Goal: Communication & Community: Answer question/provide support

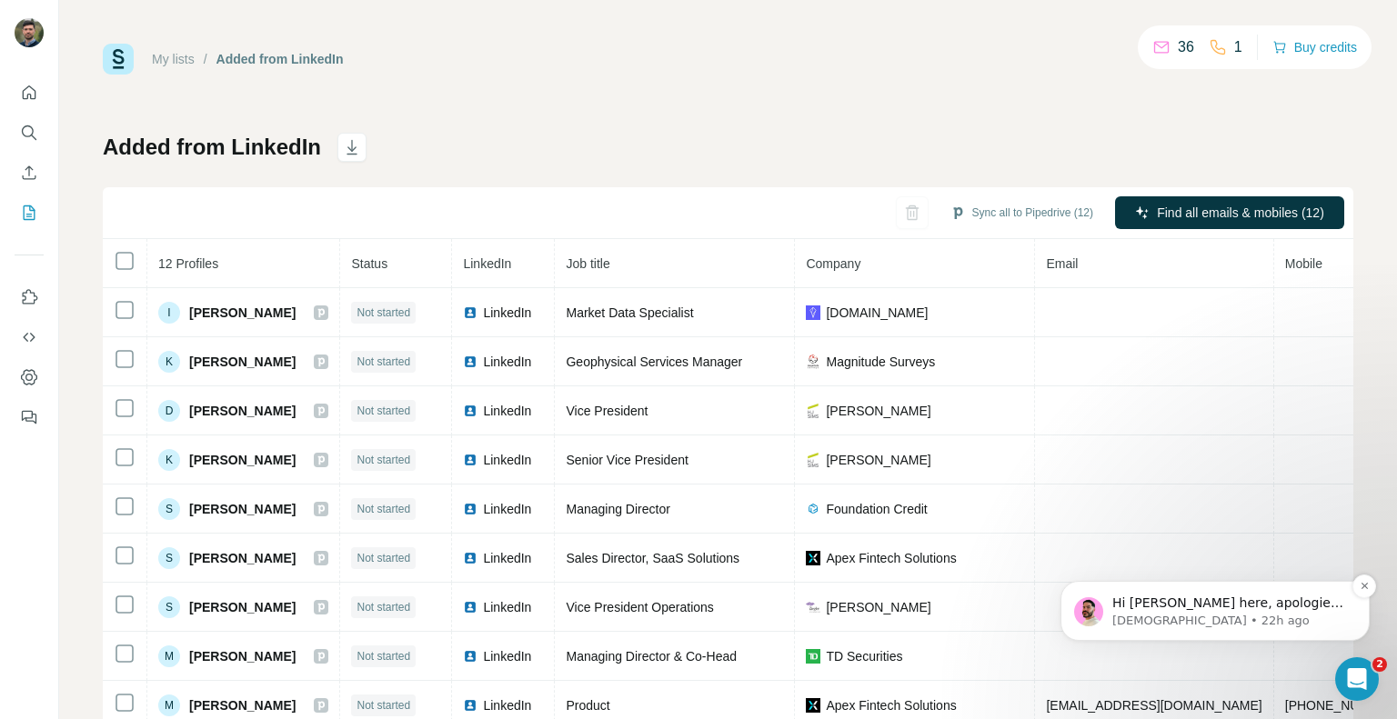
click at [1264, 616] on p "[DEMOGRAPHIC_DATA] • 22h ago" at bounding box center [1229, 621] width 235 height 16
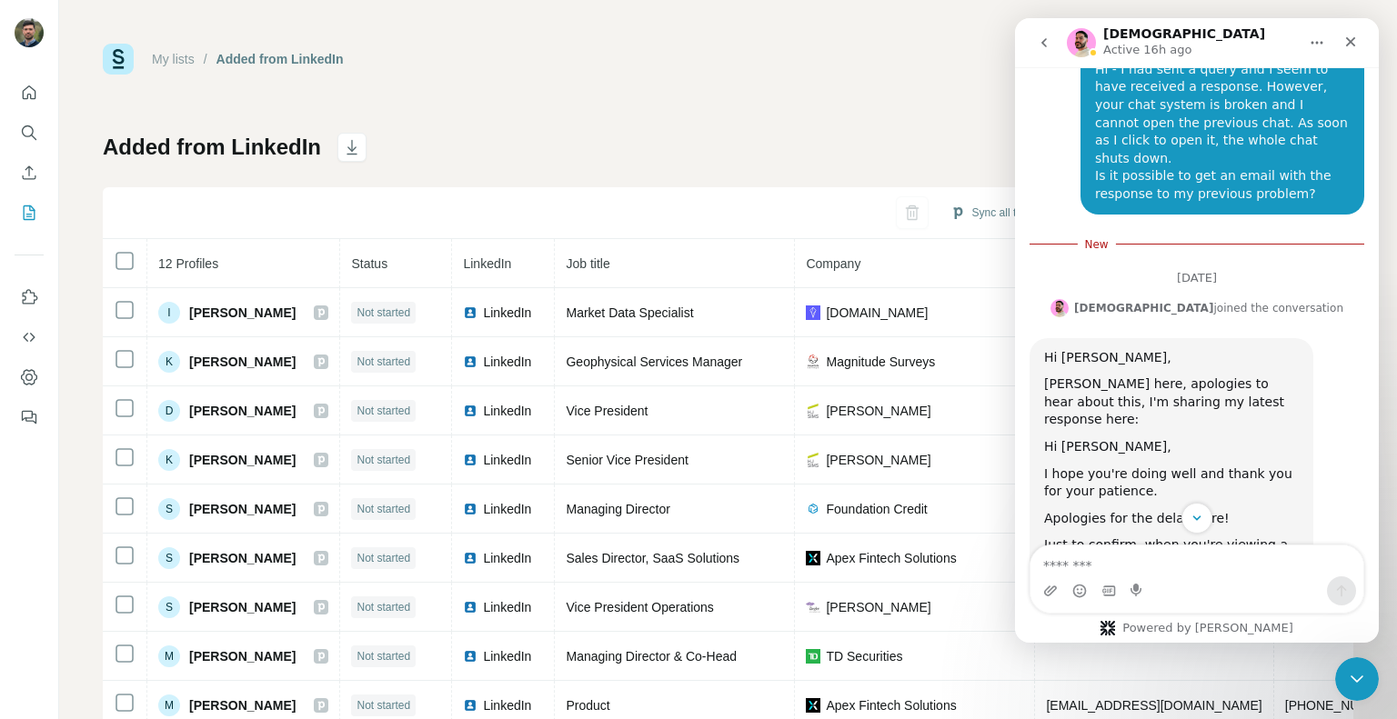
scroll to position [964, 0]
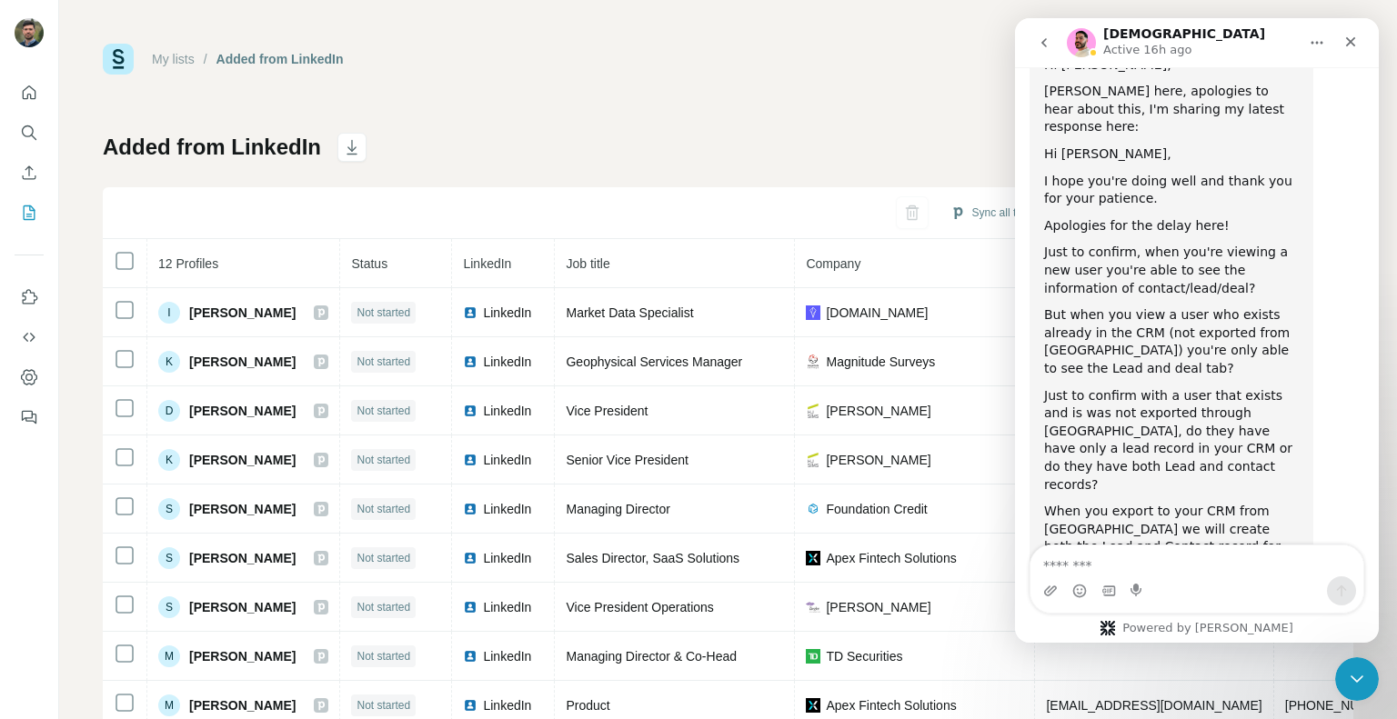
click at [1055, 44] on button "go back" at bounding box center [1044, 42] width 35 height 35
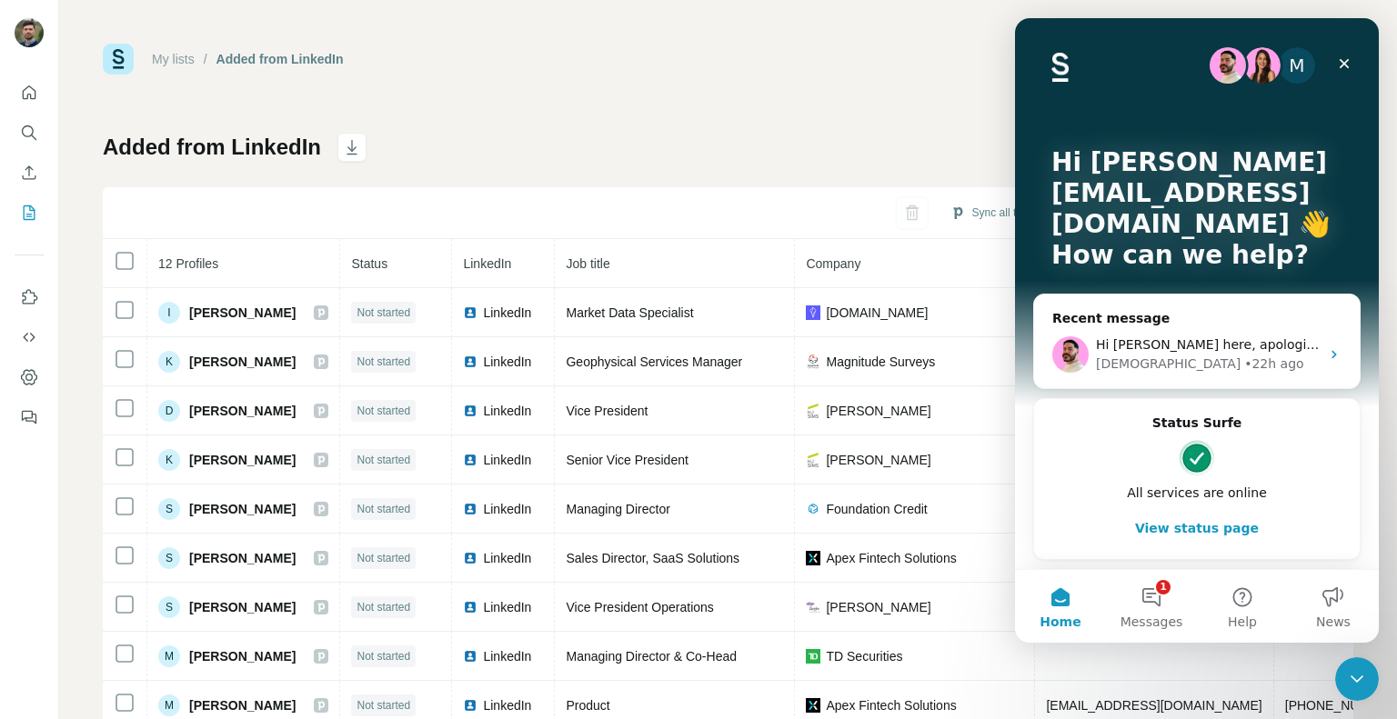
scroll to position [0, 0]
click at [1144, 608] on button "1 Messages" at bounding box center [1151, 606] width 91 height 73
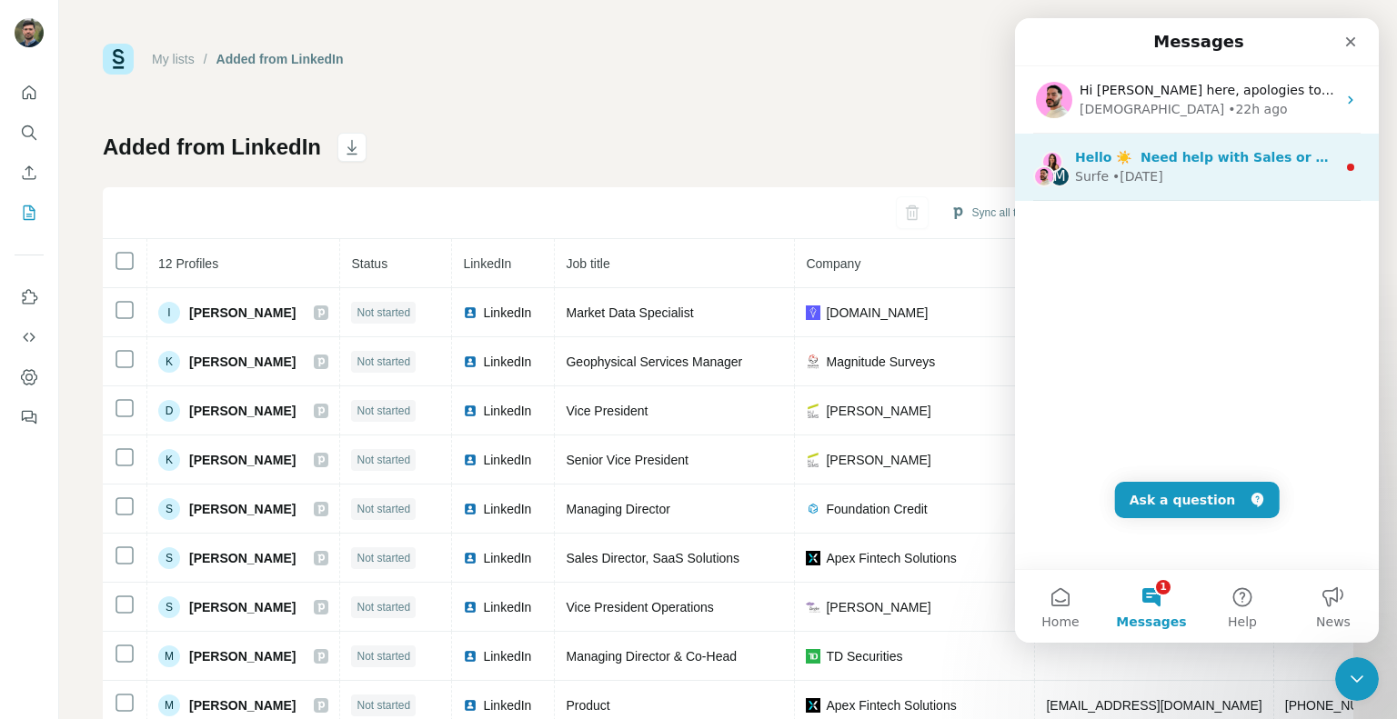
click at [1238, 174] on div "Surfe • [DATE]" at bounding box center [1205, 176] width 261 height 19
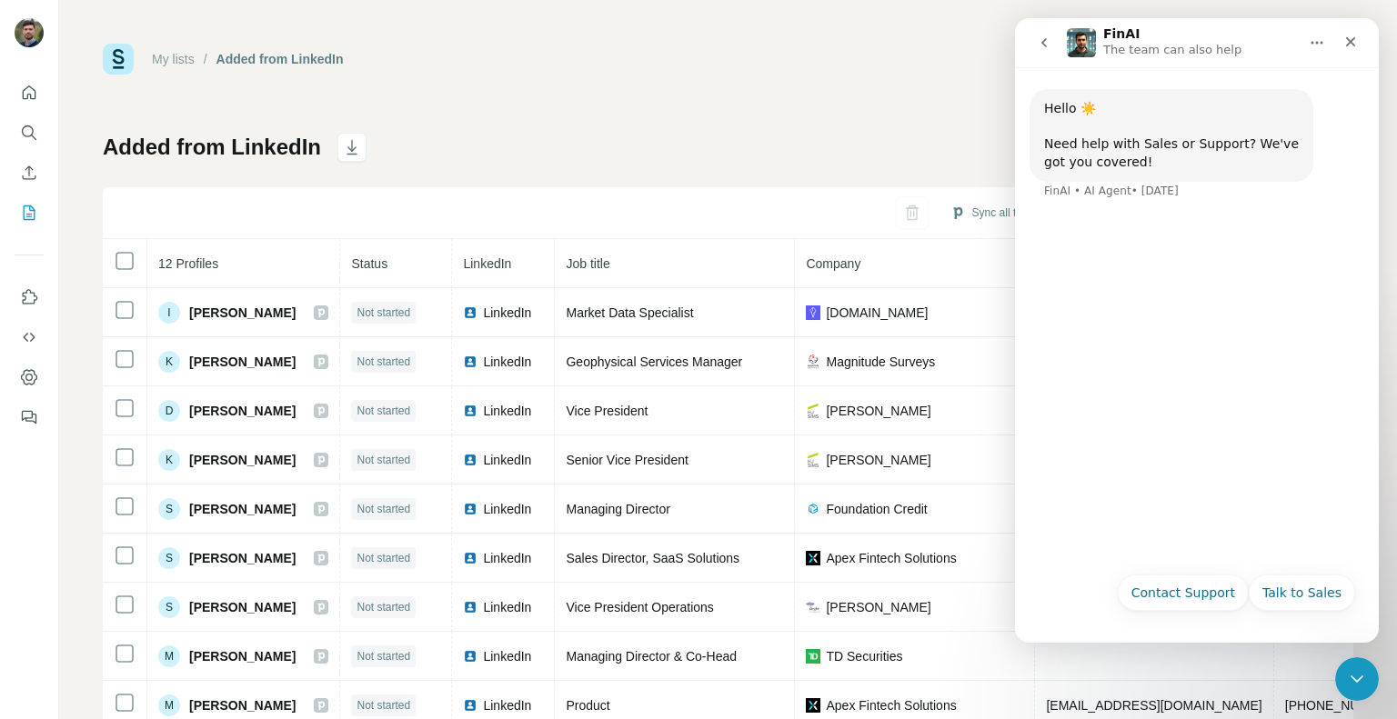
click at [1045, 38] on icon "go back" at bounding box center [1044, 42] width 15 height 15
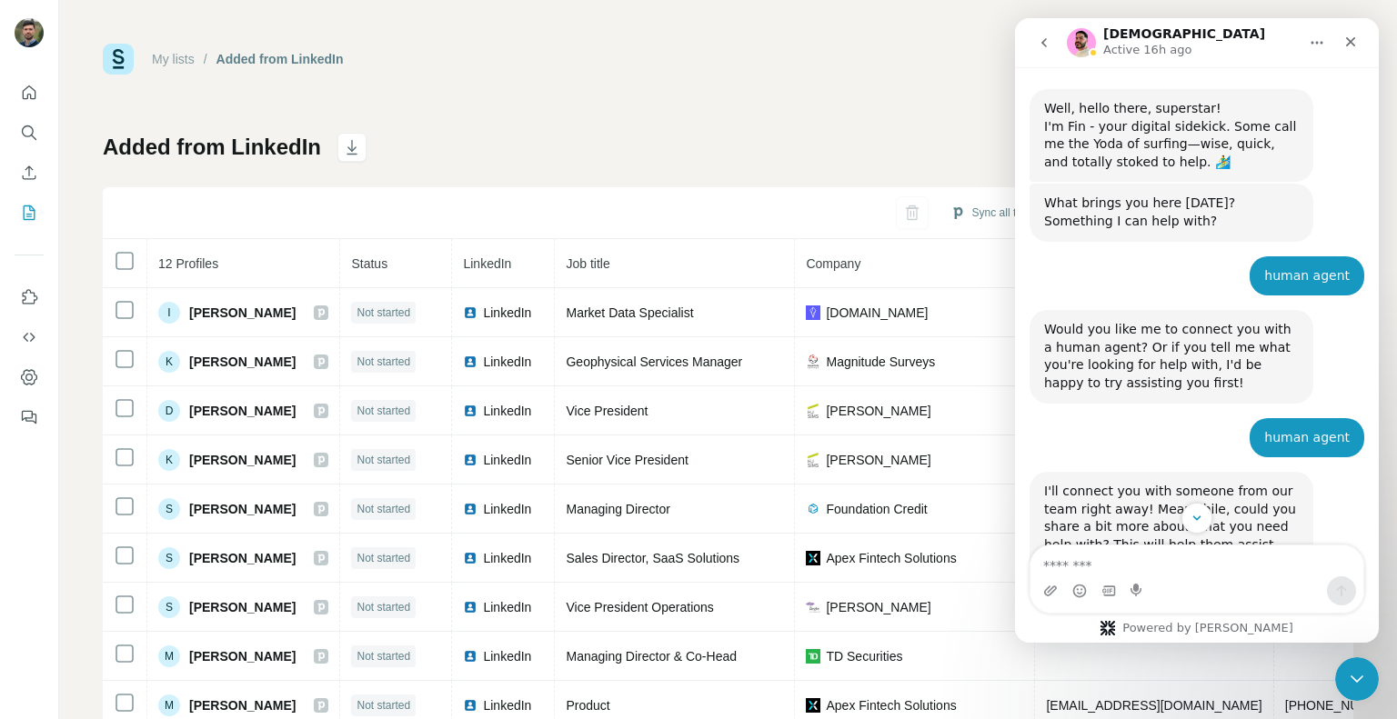
scroll to position [920, 0]
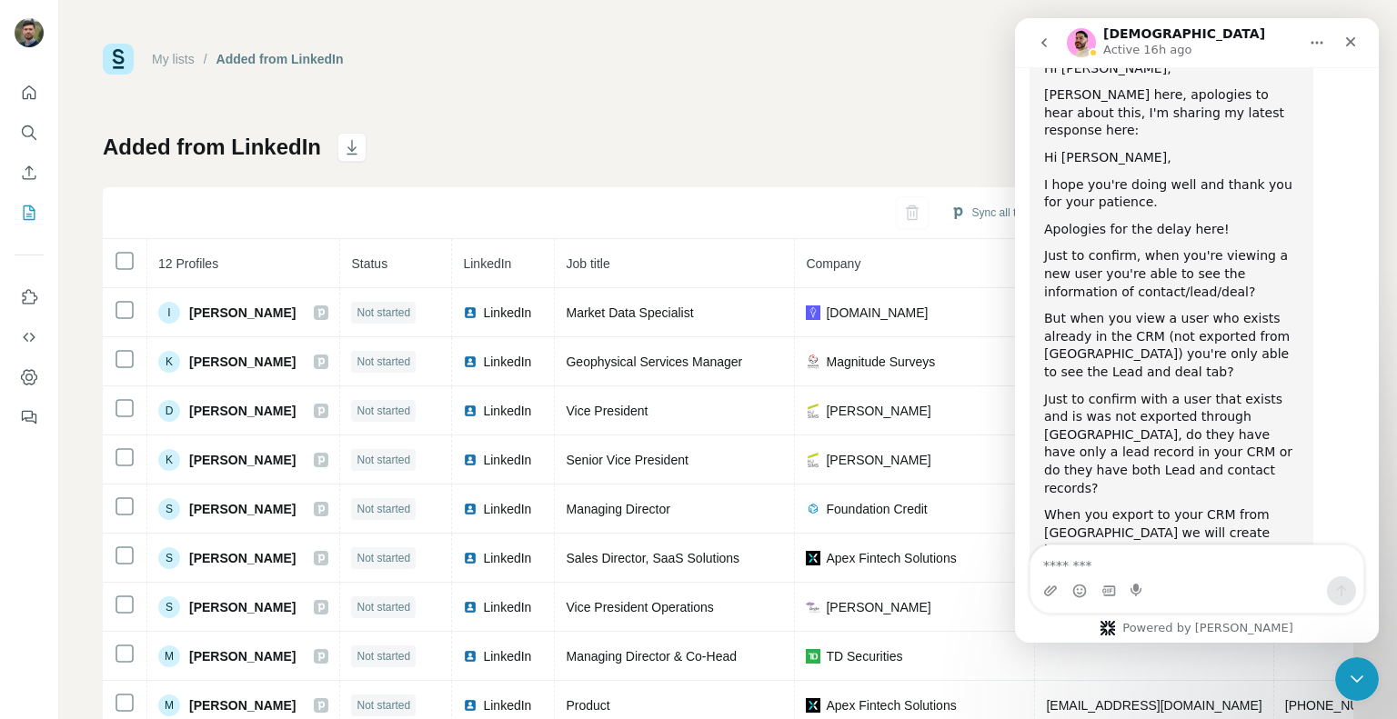
click at [1055, 45] on button "go back" at bounding box center [1044, 42] width 35 height 35
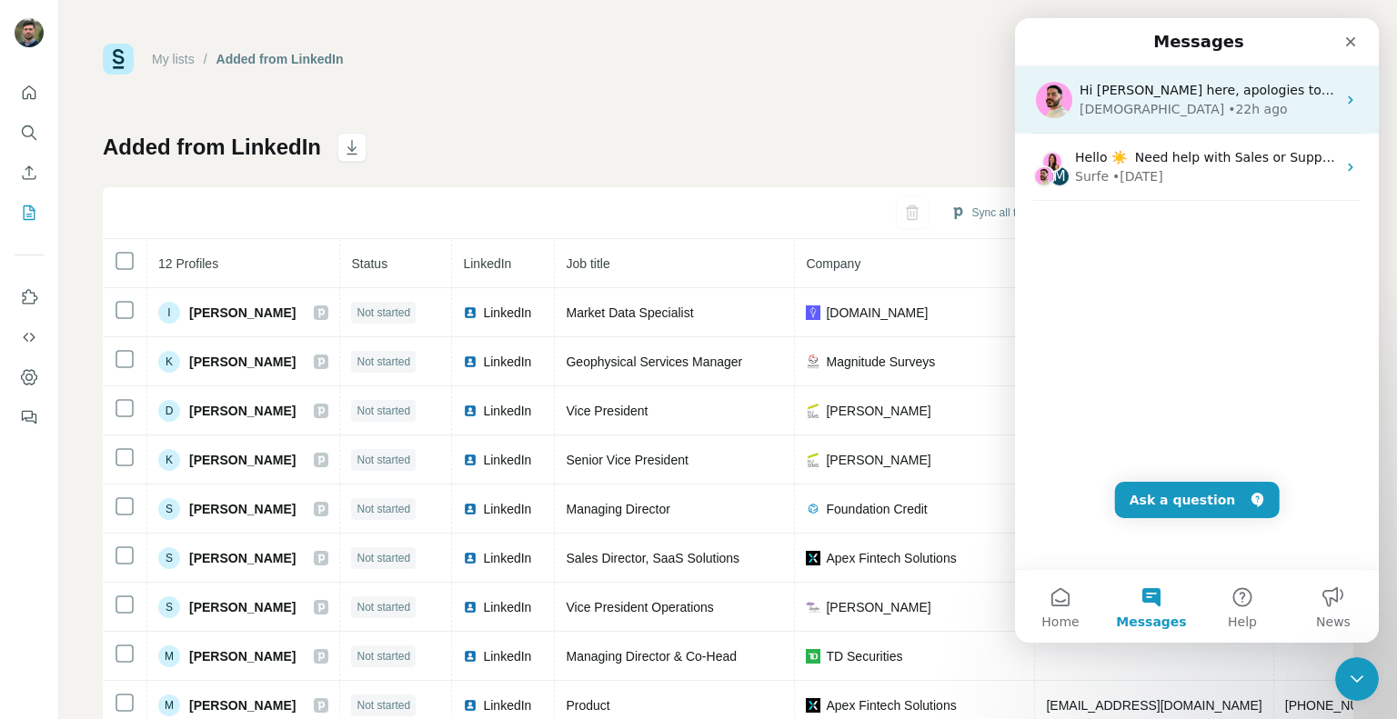
click at [1226, 119] on div "Hi [PERSON_NAME] here, apologies to hear about this, I'm sharing my latest resp…" at bounding box center [1197, 99] width 364 height 67
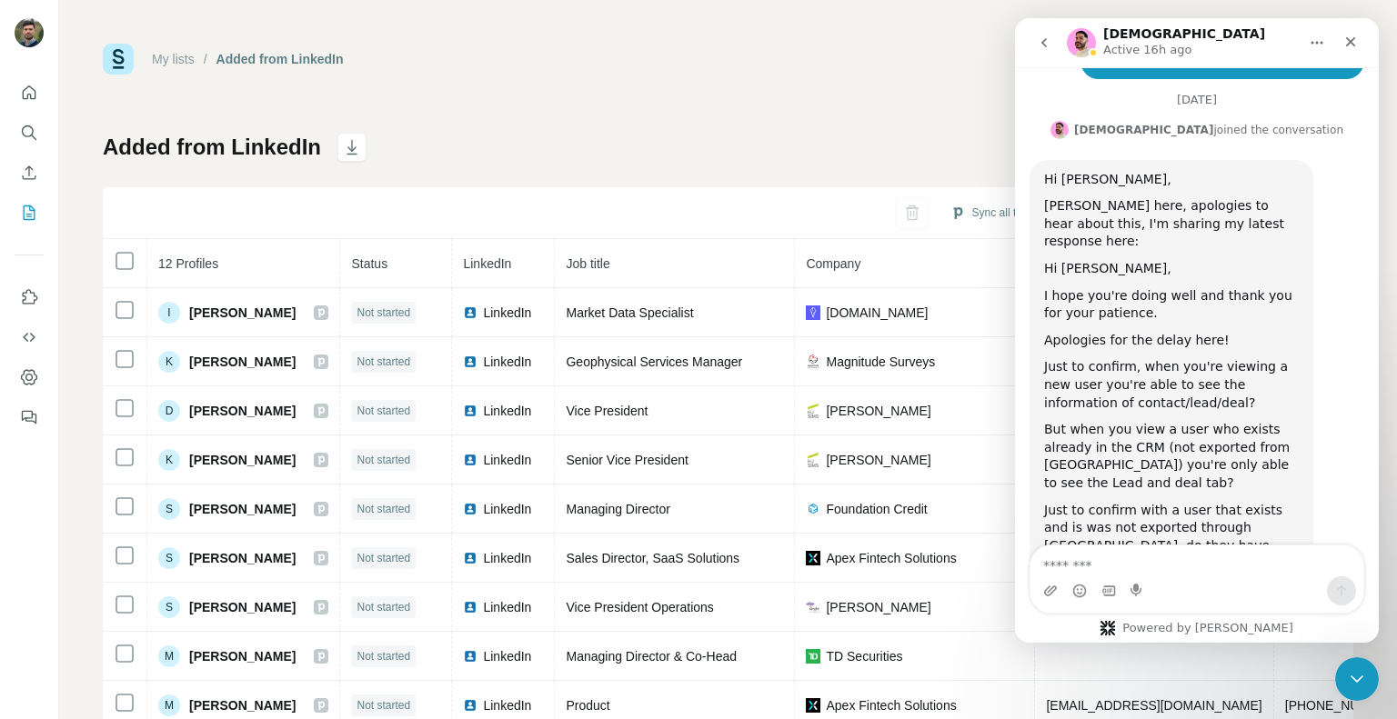
click at [1217, 606] on div "Intercom messenger" at bounding box center [1196, 579] width 333 height 67
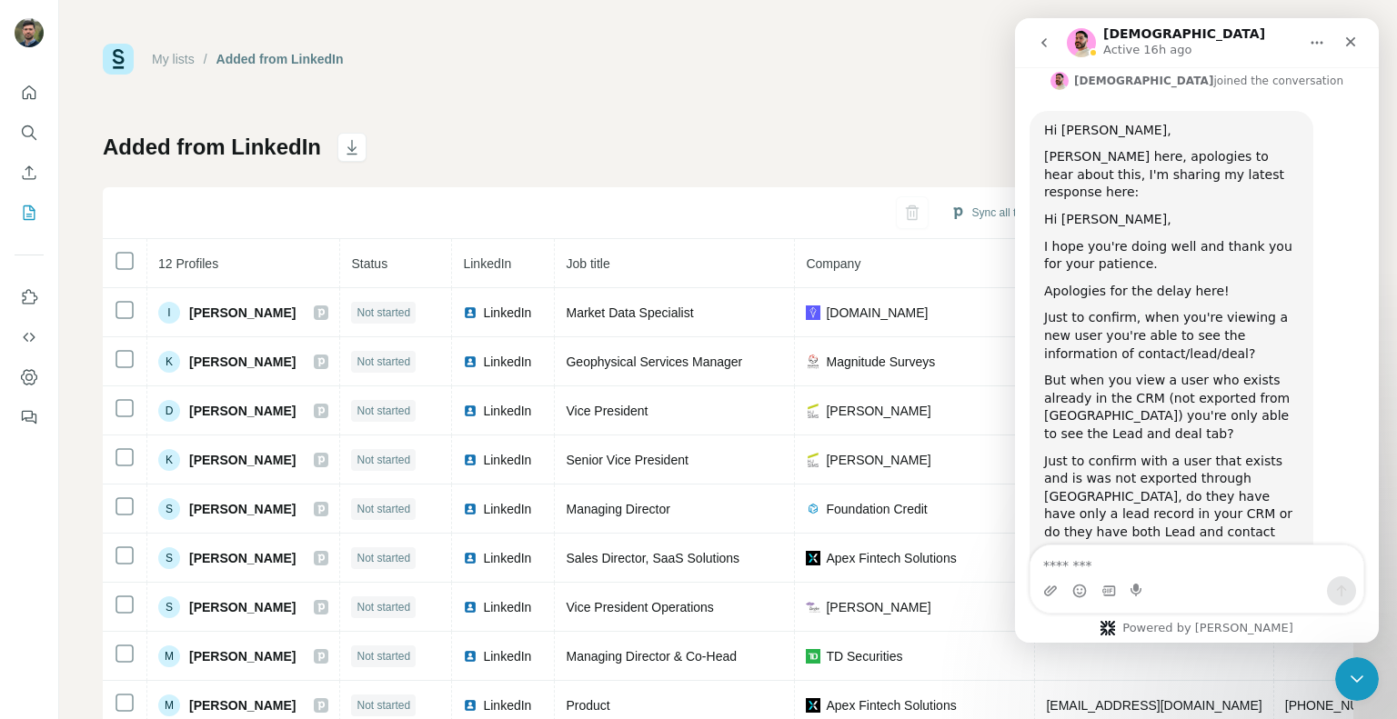
scroll to position [921, 0]
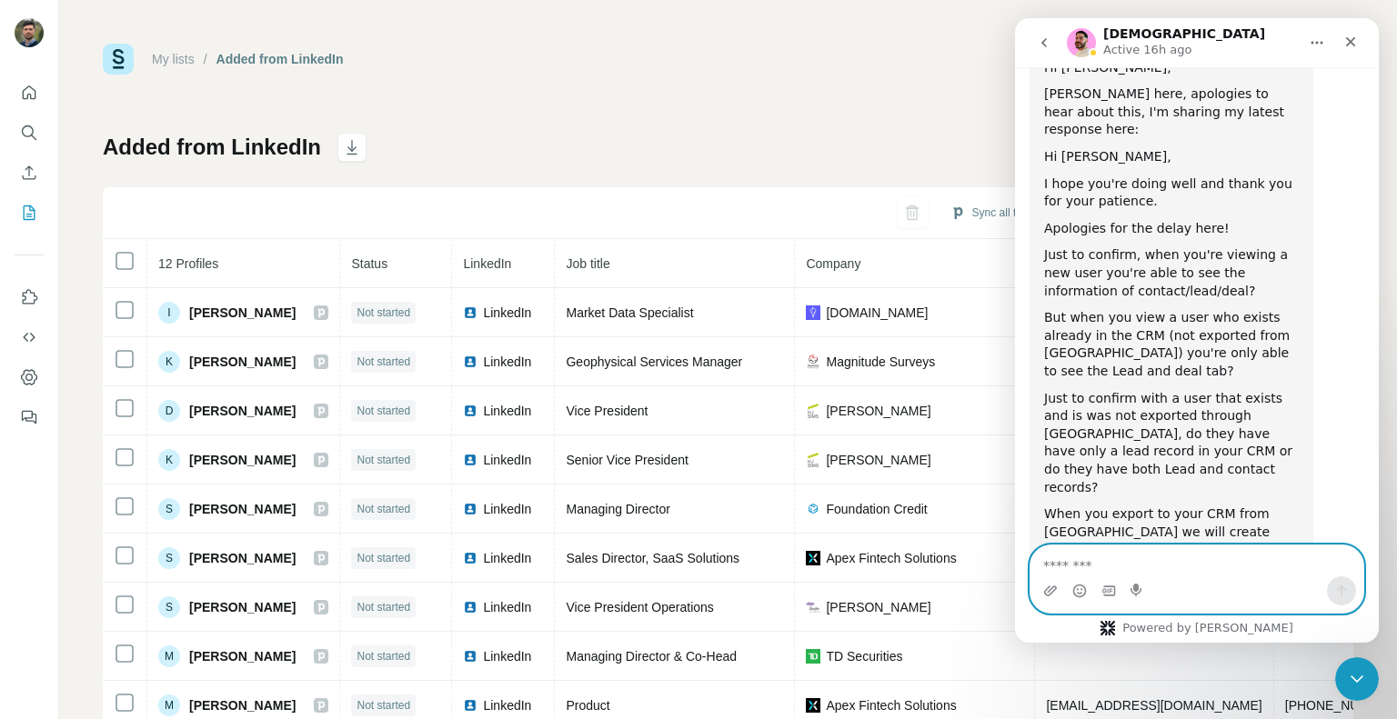
click at [1217, 574] on textarea "Message…" at bounding box center [1196, 561] width 333 height 31
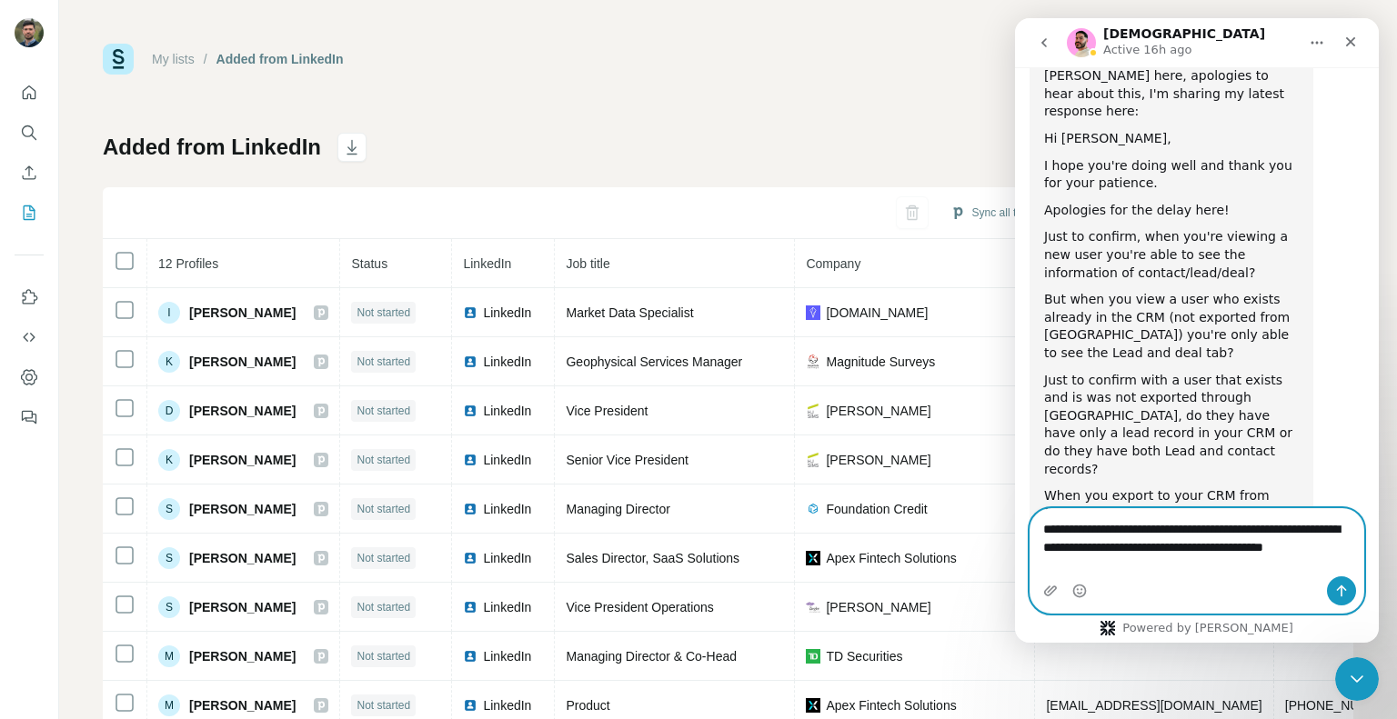
scroll to position [957, 0]
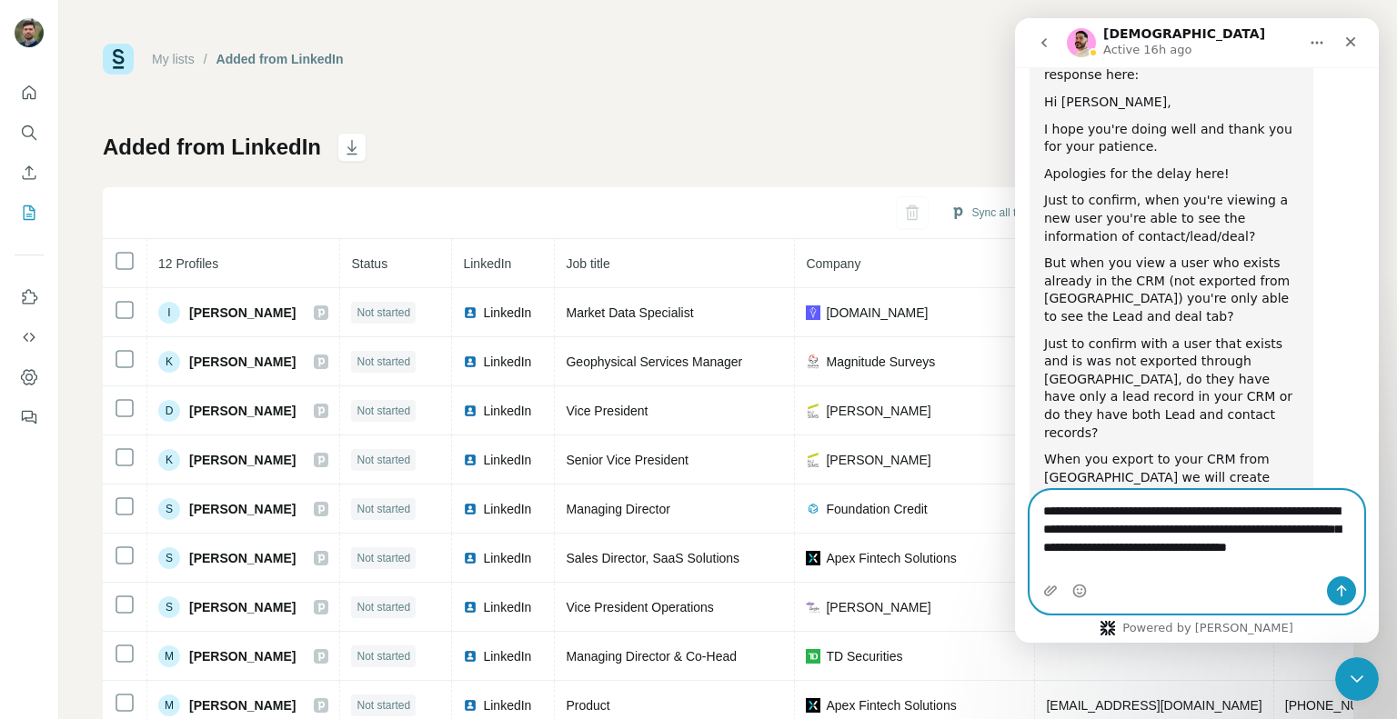
type textarea "**********"
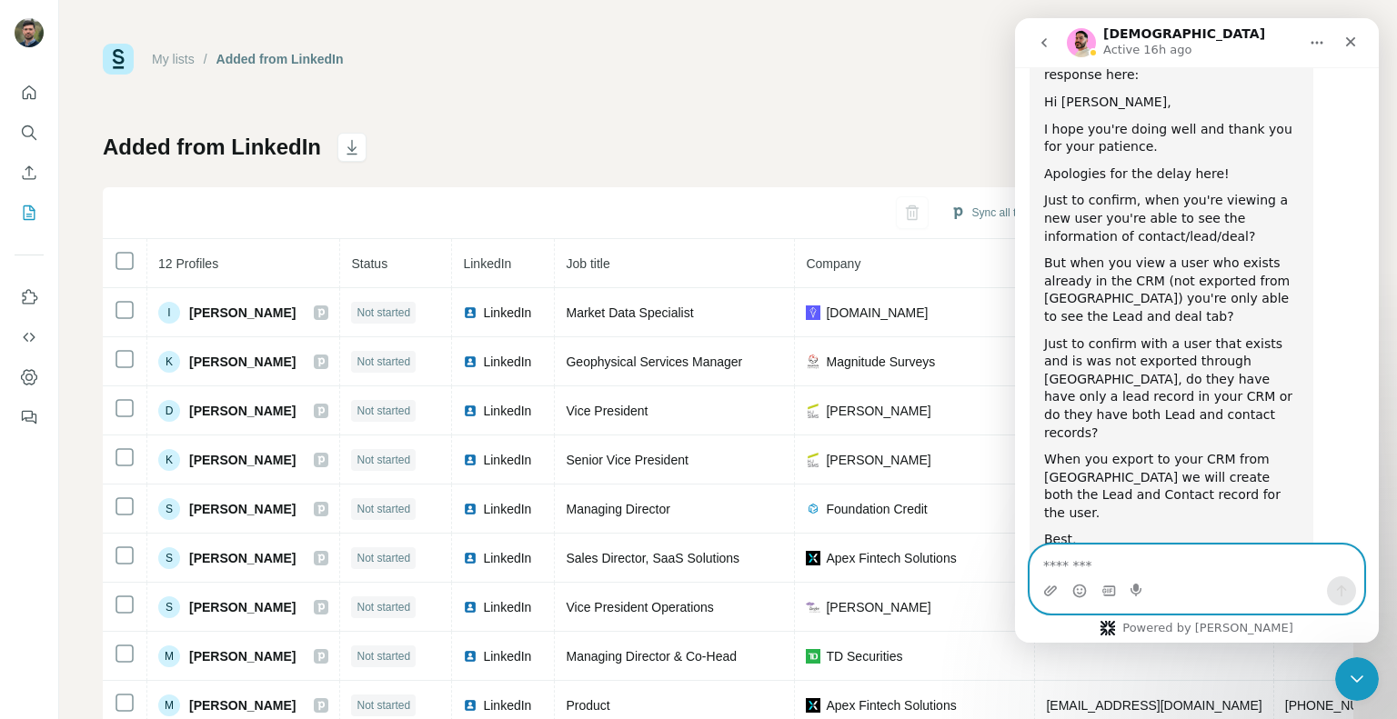
scroll to position [1053, 0]
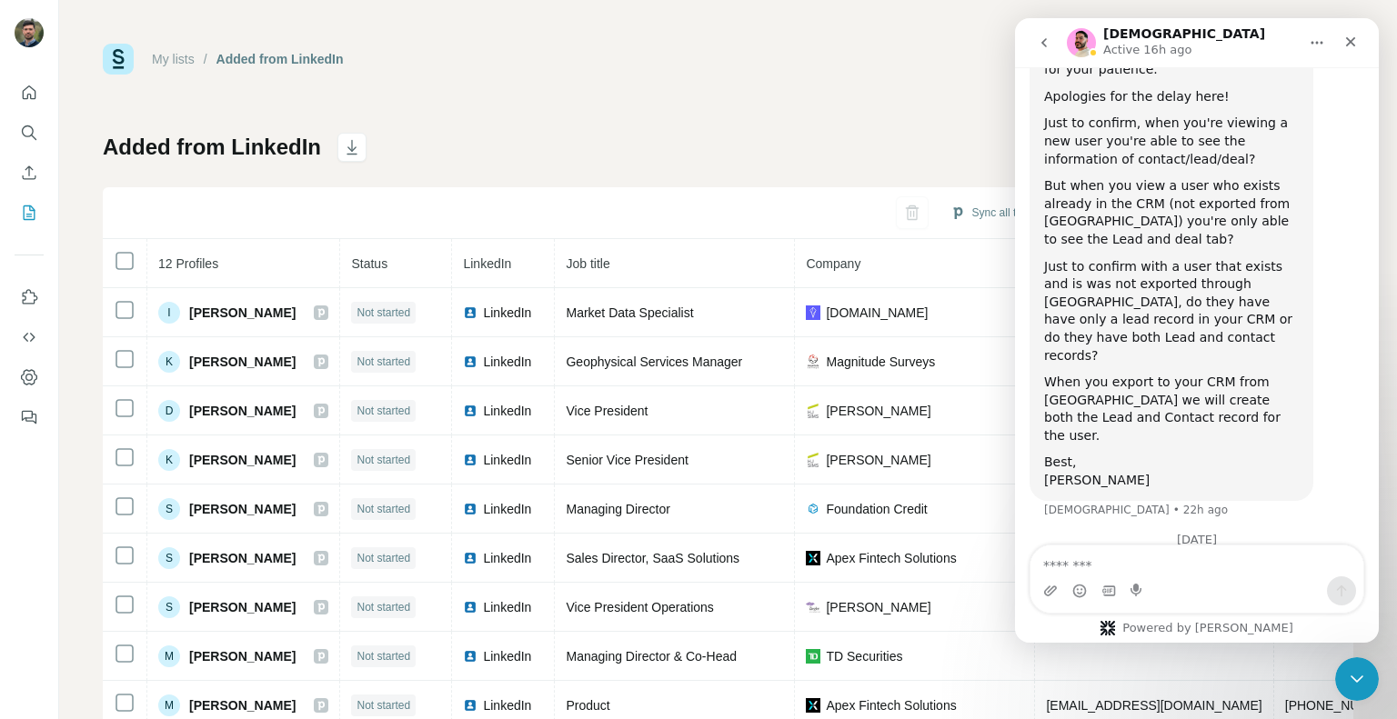
click at [1222, 31] on div "[DEMOGRAPHIC_DATA] Active 16h ago" at bounding box center [1182, 43] width 231 height 32
click at [1357, 32] on div "Close" at bounding box center [1350, 41] width 33 height 33
